Goal: Task Accomplishment & Management: Complete application form

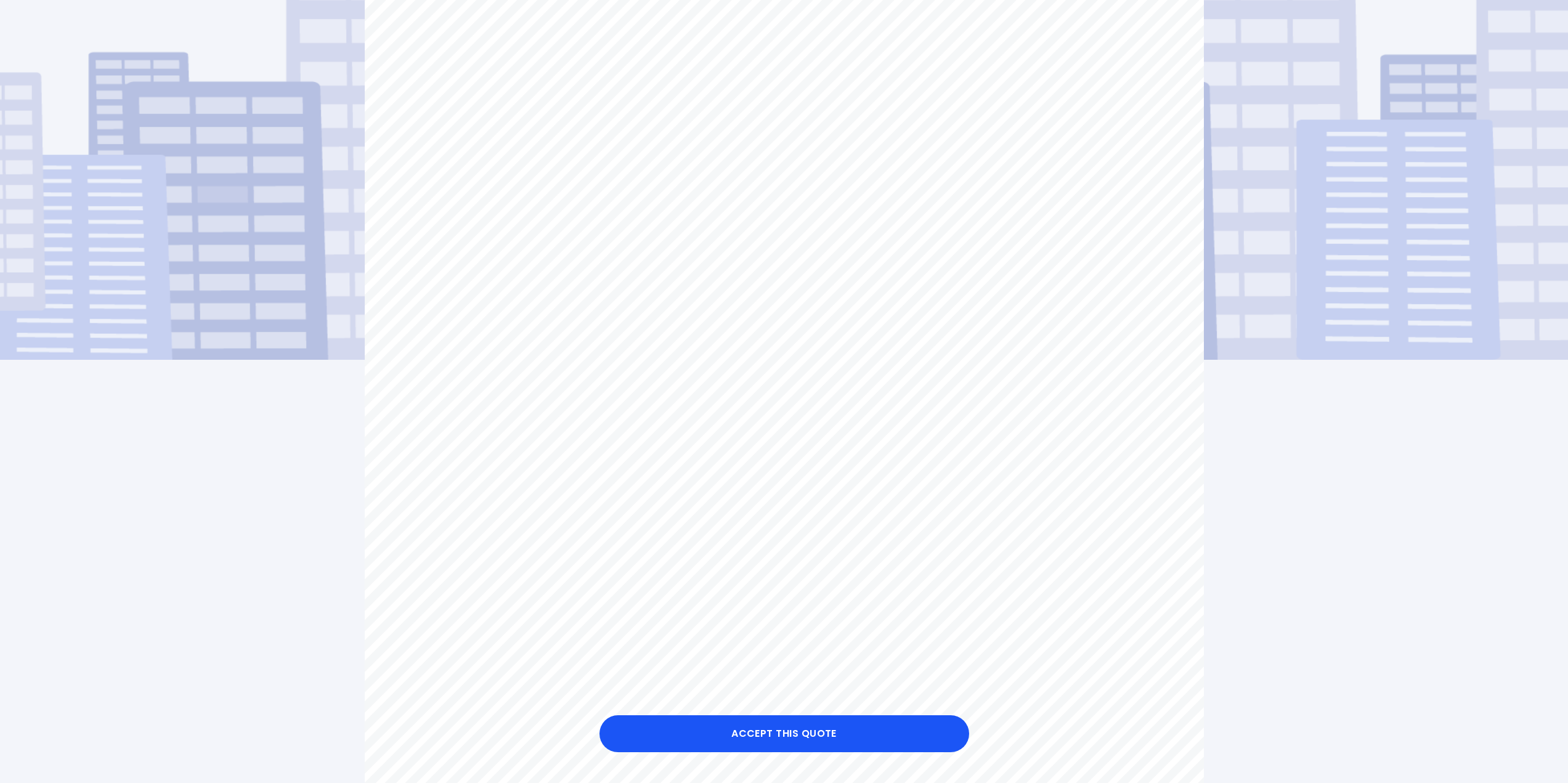
scroll to position [185, 0]
